Goal: Task Accomplishment & Management: Manage account settings

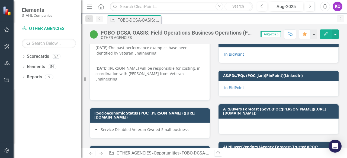
scroll to position [72, 0]
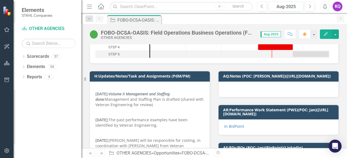
click at [91, 5] on icon "button" at bounding box center [89, 7] width 5 height 4
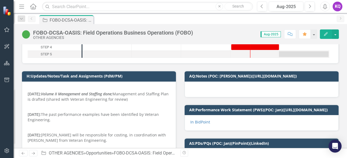
click at [90, 105] on p at bounding box center [99, 107] width 142 height 8
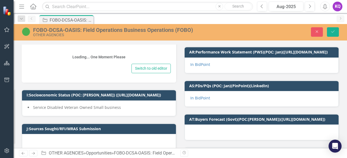
scroll to position [144, 0]
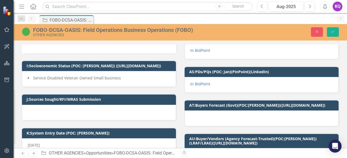
type textarea "<p>&nbsp;<br><strong>[DATE]: <em>Volume II Management and Staffing done;</em></…"
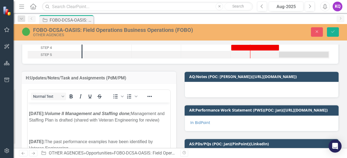
scroll to position [0, 0]
click at [28, 113] on body "[DATE]: Volume II Management and Staffing done; Management and Staffing Plan is…" at bounding box center [99, 153] width 142 height 100
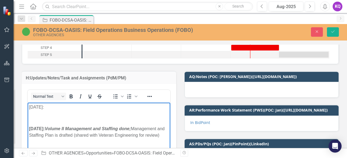
drag, startPoint x: 58, startPoint y: 105, endPoint x: 27, endPoint y: 106, distance: 31.4
click at [28, 106] on html "[DATE]: [DATE]: Volume II Management and Staffing done; Management and Staffing…" at bounding box center [99, 160] width 142 height 115
click at [73, 99] on icon "Bold" at bounding box center [71, 96] width 6 height 6
click at [64, 110] on p "[DATE]:" at bounding box center [99, 107] width 140 height 6
drag, startPoint x: 86, startPoint y: 110, endPoint x: 55, endPoint y: 109, distance: 30.9
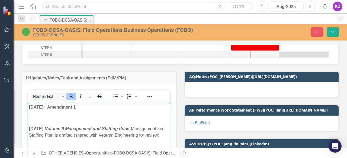
click at [55, 109] on p "[DATE]: Amendment 1" at bounding box center [99, 107] width 140 height 6
click at [67, 96] on button "Bold" at bounding box center [70, 97] width 9 height 8
click at [87, 109] on p "[DATE]: Amendment 1" at bounding box center [99, 107] width 140 height 6
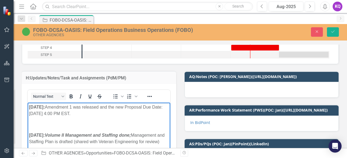
click at [38, 115] on p "[DATE]: Amendment 1 was released and the new Proposal Due Date: [DATE] 4:00 PM …" at bounding box center [99, 110] width 140 height 13
drag, startPoint x: 45, startPoint y: 113, endPoint x: 115, endPoint y: 117, distance: 70.0
click at [115, 117] on p "[DATE]: Amendment 1 was released and the new Proposal Due Date is: [DATE] 4:00 …" at bounding box center [99, 110] width 140 height 13
click at [82, 95] on icon "Italic" at bounding box center [80, 96] width 6 height 6
click at [70, 96] on icon "Bold" at bounding box center [71, 97] width 3 height 4
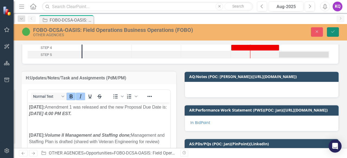
click at [337, 29] on button "Save" at bounding box center [333, 31] width 12 height 9
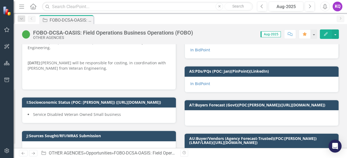
scroll to position [72, 0]
